Goal: Transaction & Acquisition: Purchase product/service

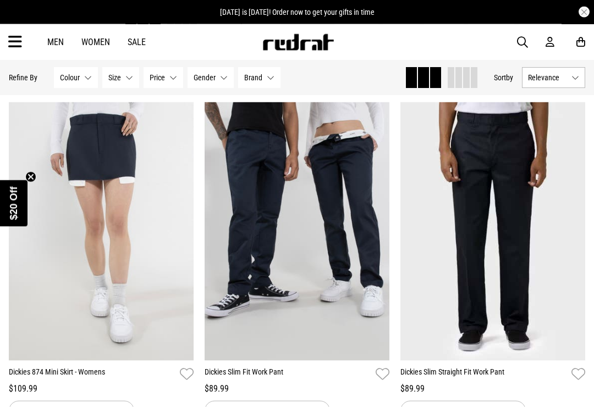
scroll to position [771, 0]
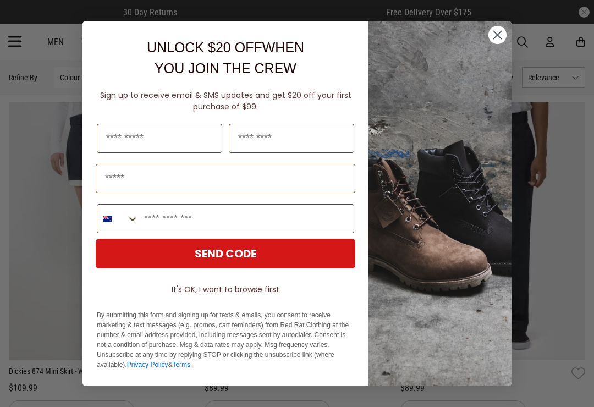
click at [498, 37] on circle "Close dialog" at bounding box center [498, 35] width 18 height 18
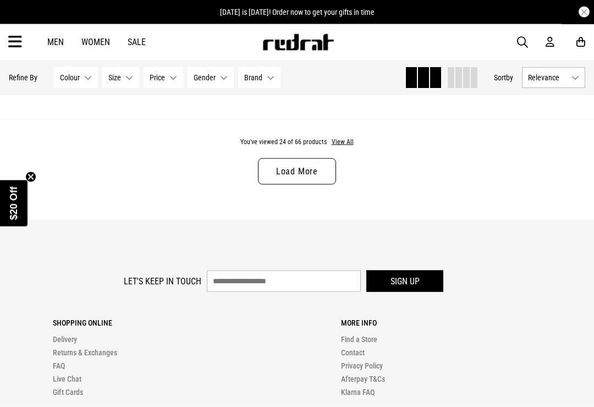
scroll to position [2807, 0]
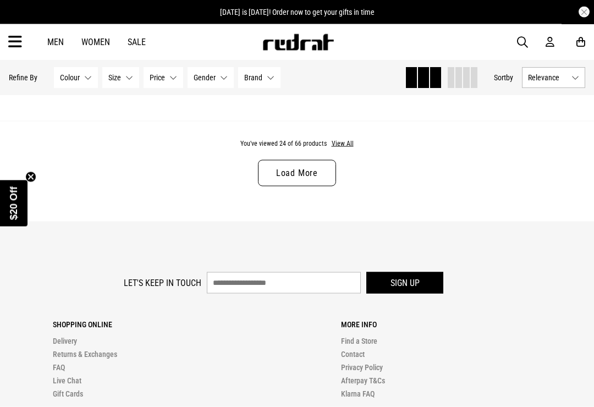
click at [299, 187] on link "Load More" at bounding box center [297, 173] width 78 height 26
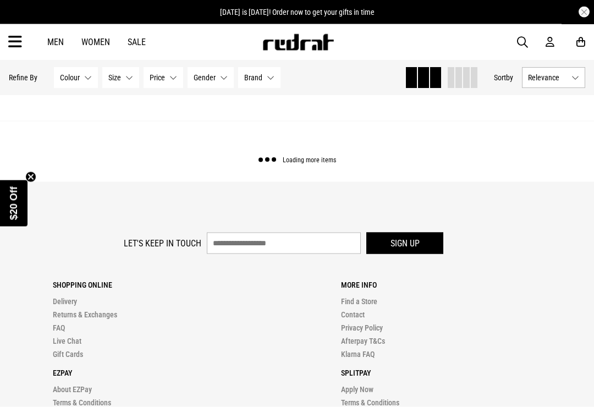
scroll to position [2808, 0]
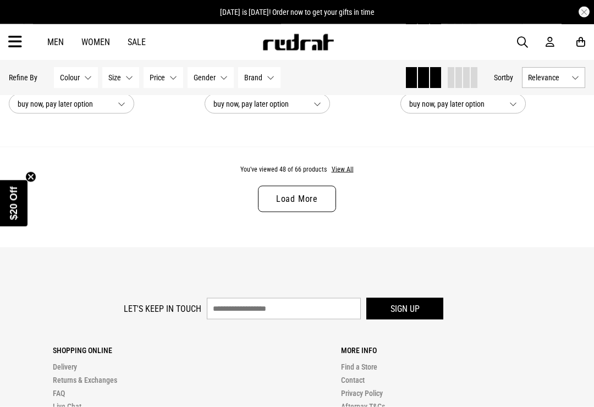
scroll to position [5490, 0]
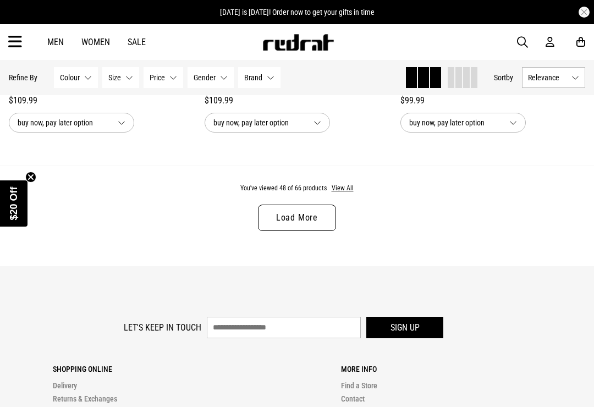
click at [303, 231] on link "Load More" at bounding box center [297, 218] width 78 height 26
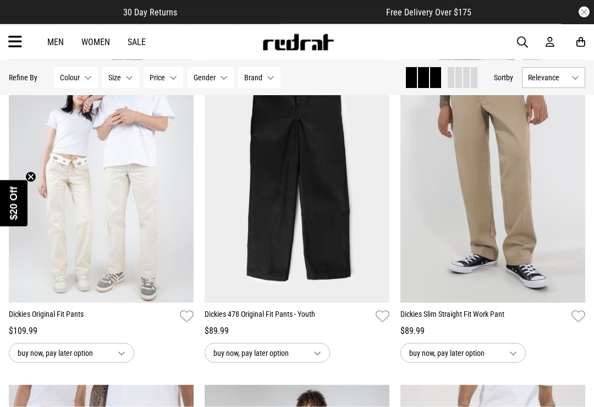
scroll to position [6282, 0]
click at [538, 299] on img at bounding box center [493, 173] width 185 height 259
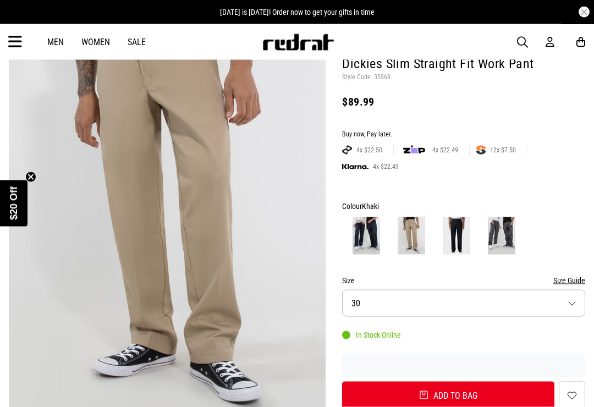
scroll to position [108, 0]
click at [370, 246] on img at bounding box center [367, 235] width 28 height 37
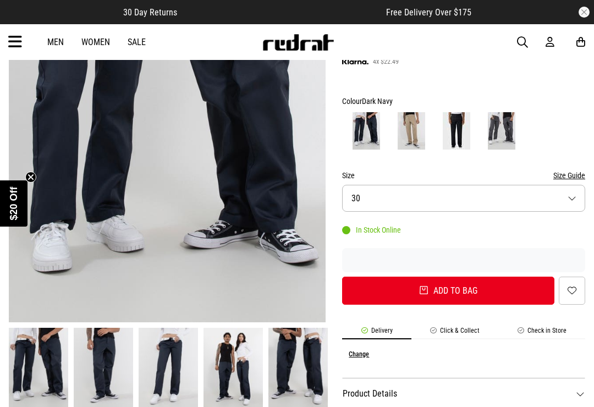
scroll to position [212, 0]
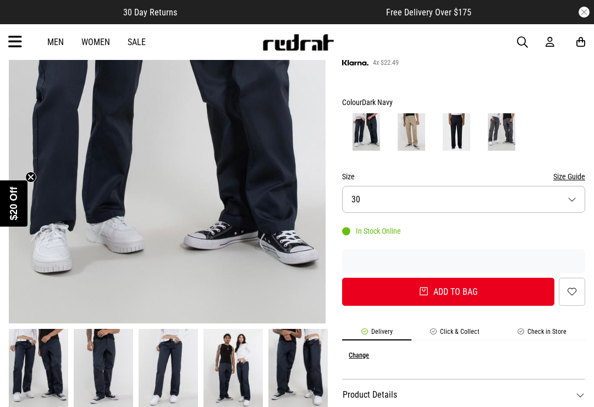
click at [574, 194] on button "Size 30" at bounding box center [463, 199] width 243 height 27
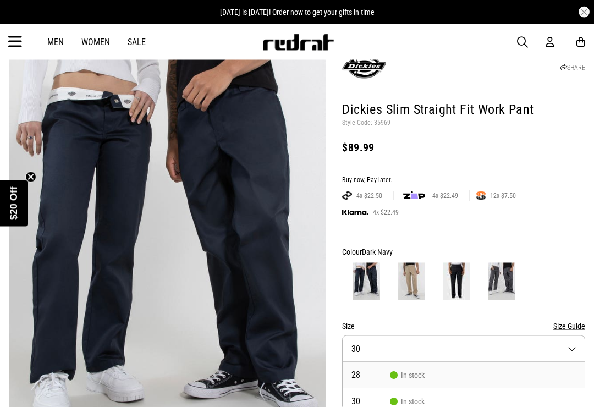
scroll to position [63, 0]
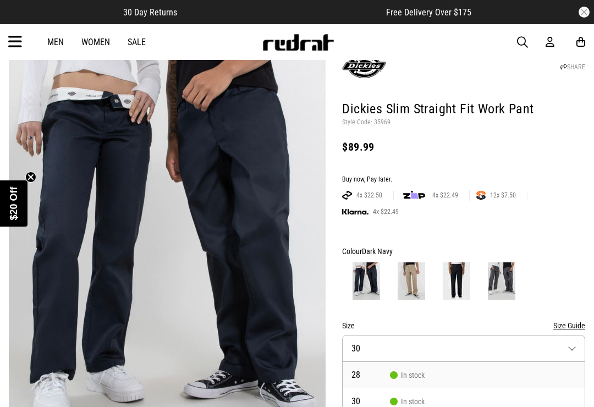
click at [417, 287] on img at bounding box center [412, 281] width 28 height 37
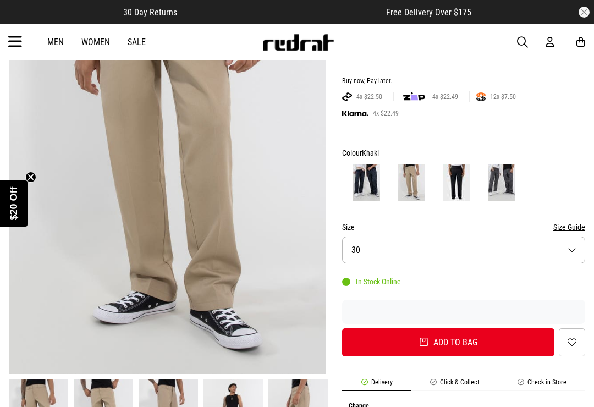
scroll to position [163, 0]
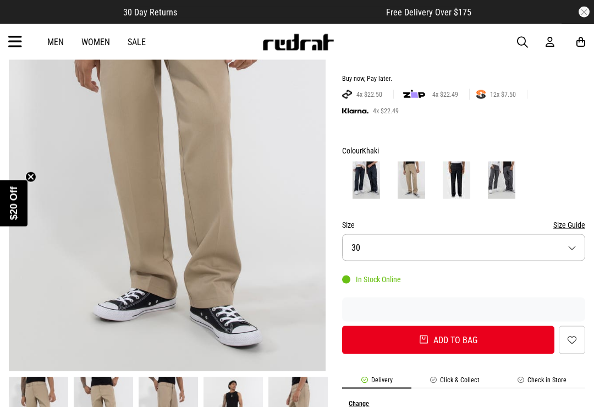
click at [576, 249] on button "Size 30" at bounding box center [463, 247] width 243 height 27
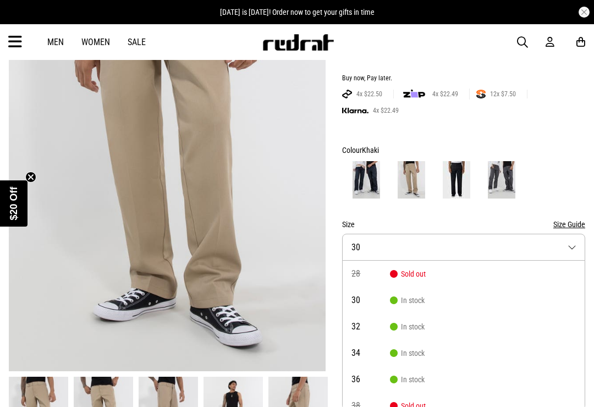
scroll to position [0, 0]
click at [461, 181] on img at bounding box center [457, 179] width 28 height 37
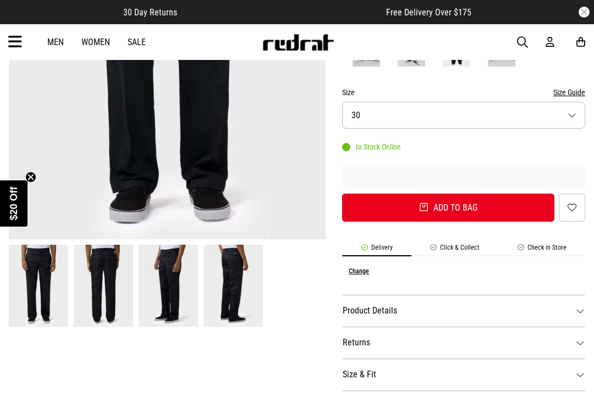
scroll to position [283, 0]
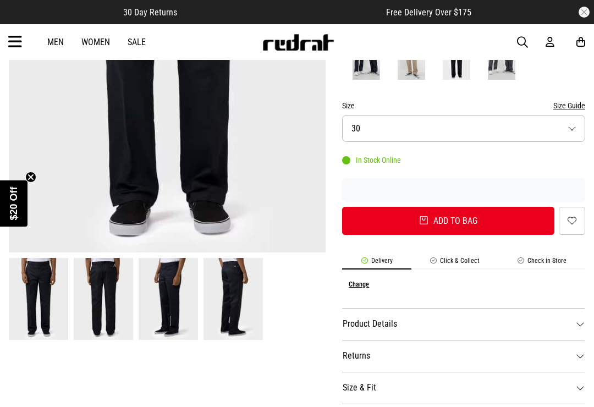
click at [571, 132] on button "Size 30" at bounding box center [463, 128] width 243 height 27
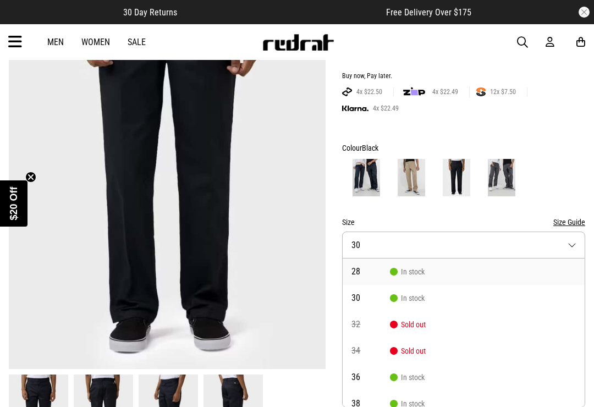
scroll to position [128, 0]
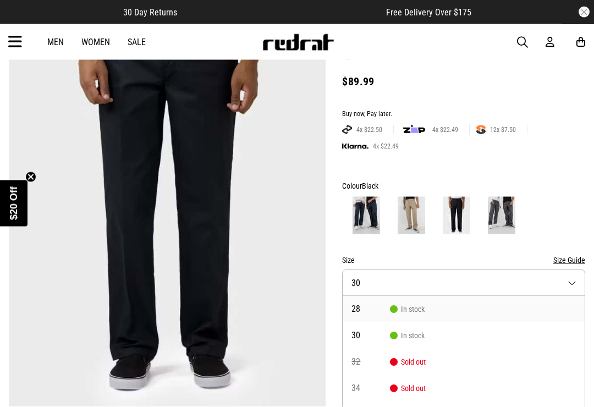
click at [500, 219] on img at bounding box center [502, 215] width 28 height 37
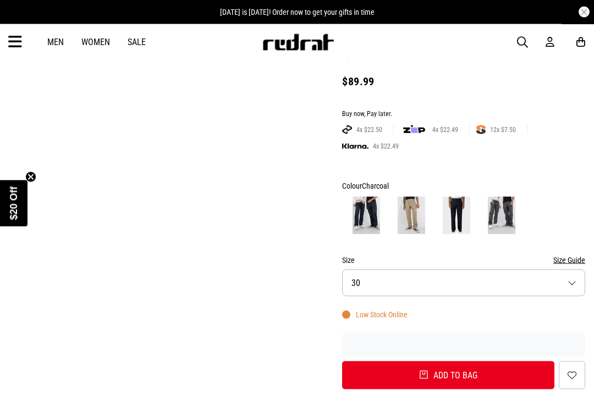
scroll to position [129, 0]
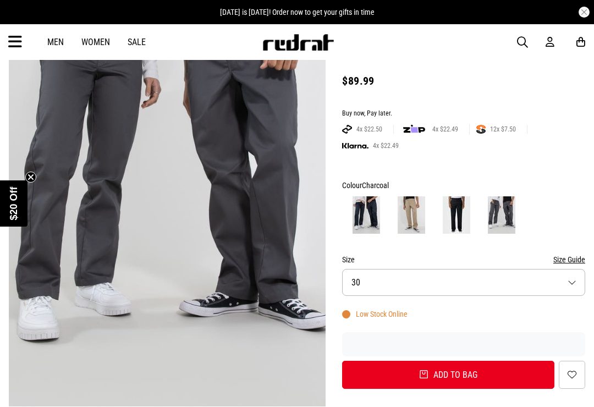
click at [573, 280] on button "Size 30" at bounding box center [463, 282] width 243 height 27
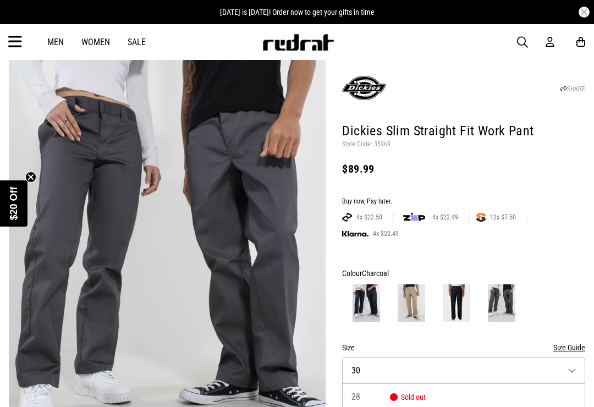
scroll to position [0, 0]
